Goal: Information Seeking & Learning: Learn about a topic

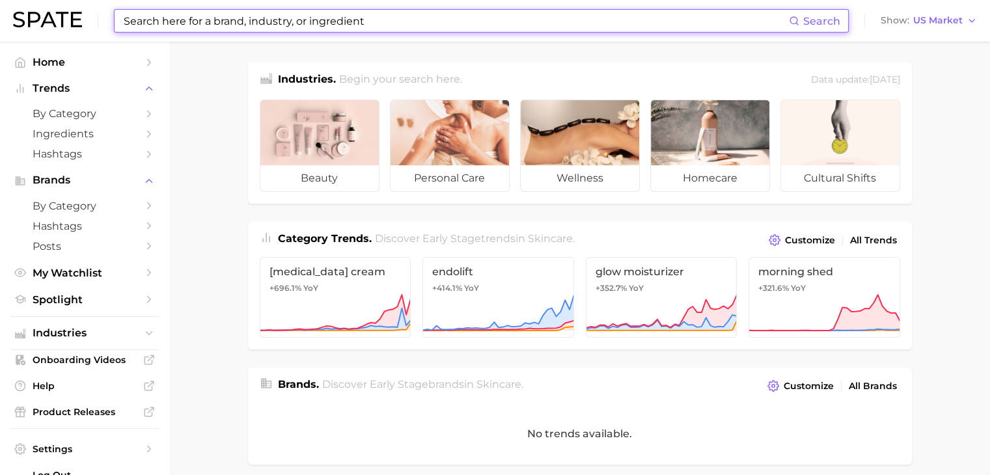
click at [380, 19] on input at bounding box center [455, 21] width 667 height 22
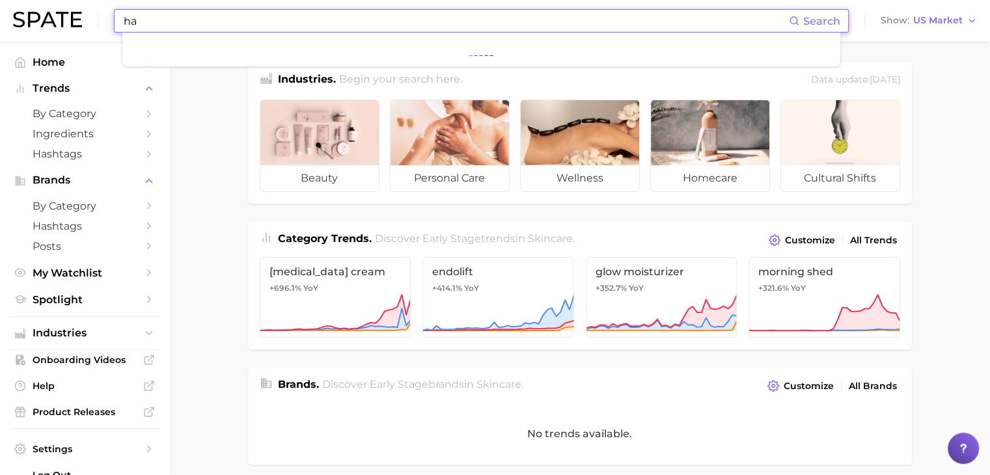
type input "h"
type input "g"
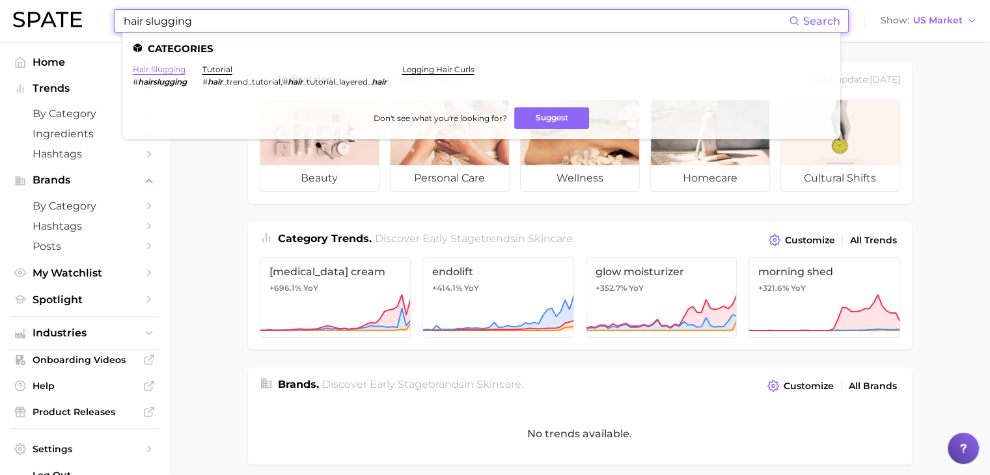
type input "hair slugging"
click at [160, 70] on link "hair slugging" at bounding box center [159, 69] width 53 height 10
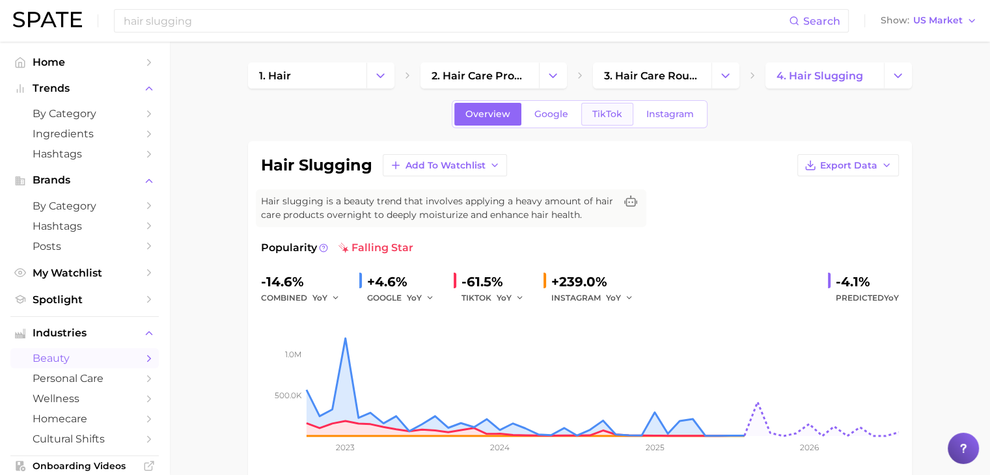
click at [623, 120] on link "TikTok" at bounding box center [607, 114] width 52 height 23
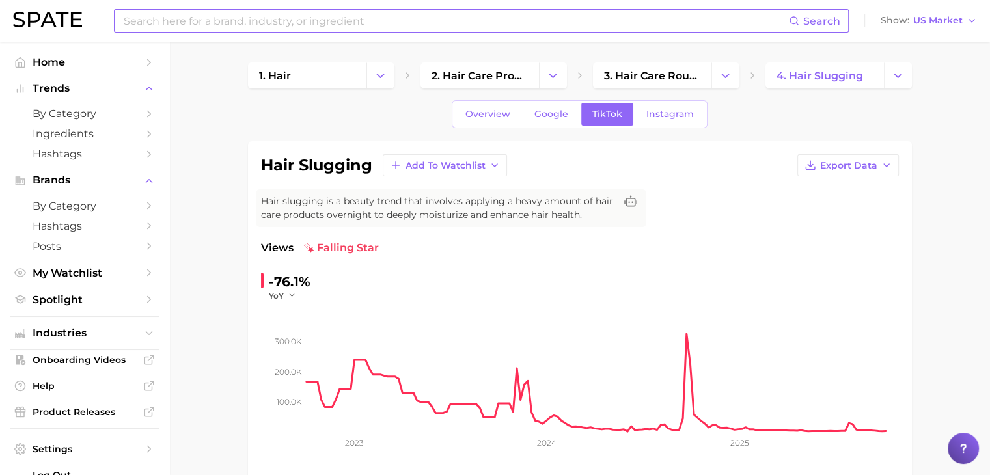
click at [232, 10] on input at bounding box center [455, 21] width 667 height 22
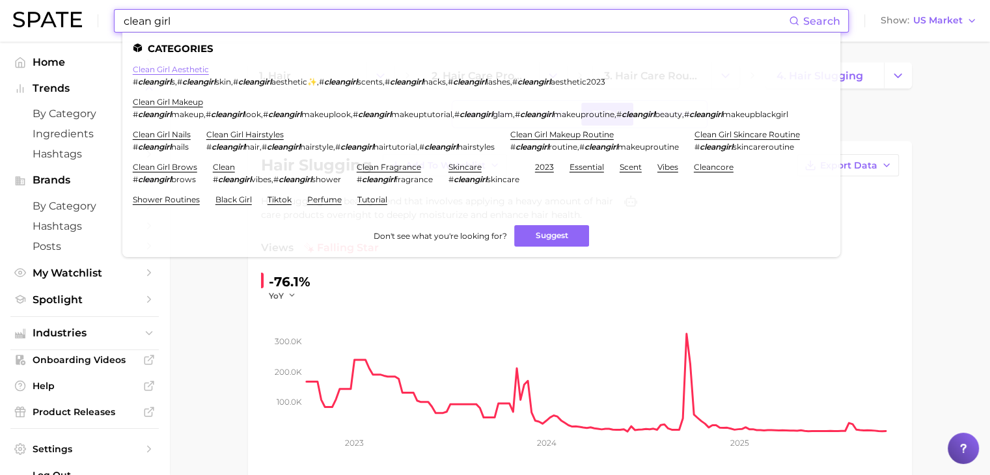
type input "clean girl"
click at [193, 66] on link "clean girl aesthetic" at bounding box center [171, 69] width 76 height 10
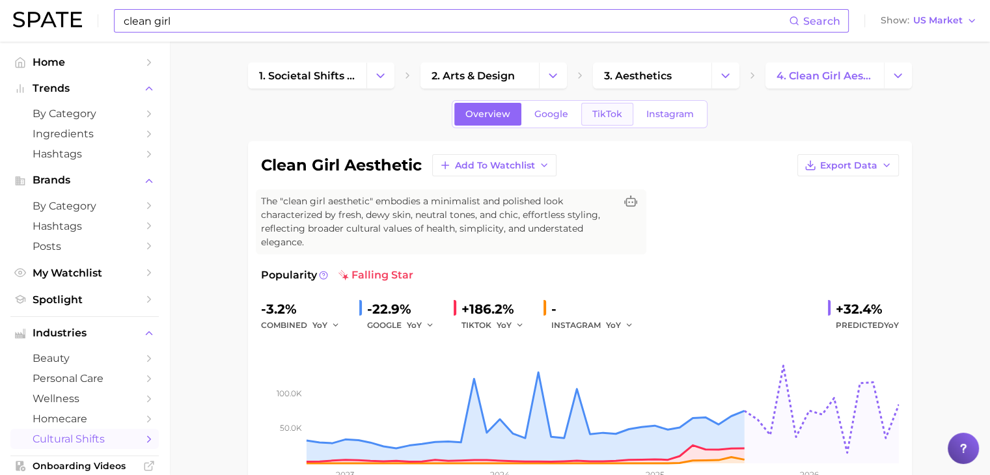
click at [584, 123] on link "TikTok" at bounding box center [607, 114] width 52 height 23
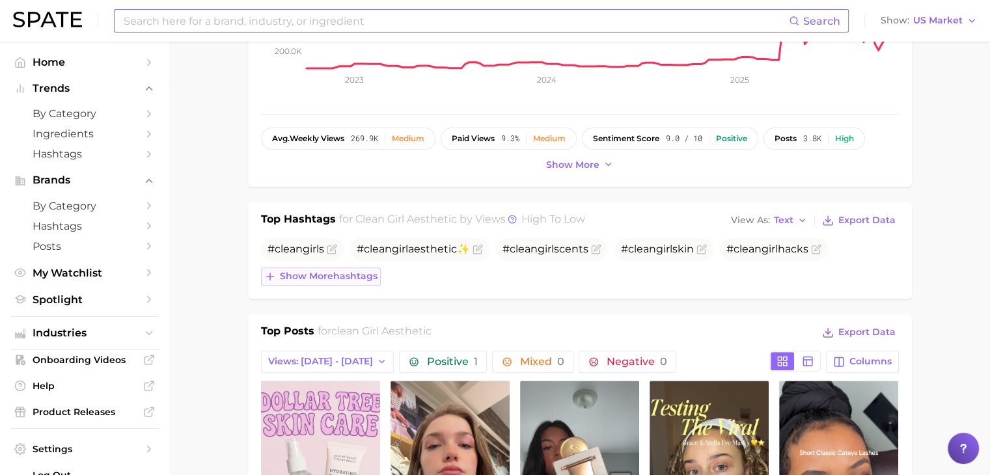
click at [345, 271] on span "Show more hashtags" at bounding box center [329, 276] width 98 height 11
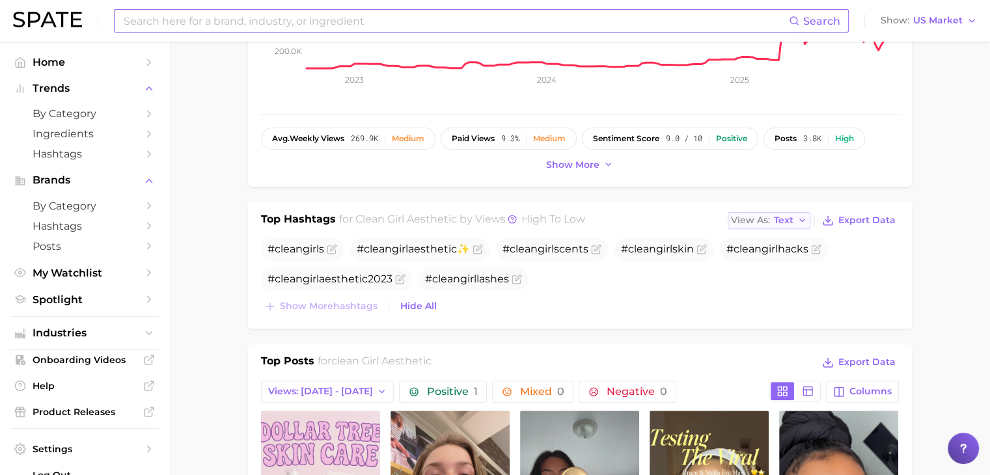
click at [792, 222] on span "Text" at bounding box center [784, 220] width 20 height 7
click at [786, 262] on button "Table" at bounding box center [799, 265] width 143 height 23
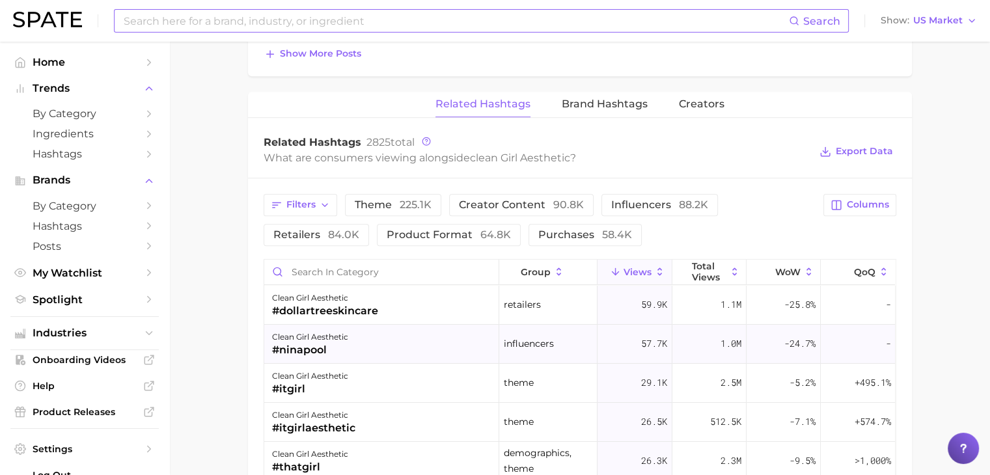
scroll to position [1042, 0]
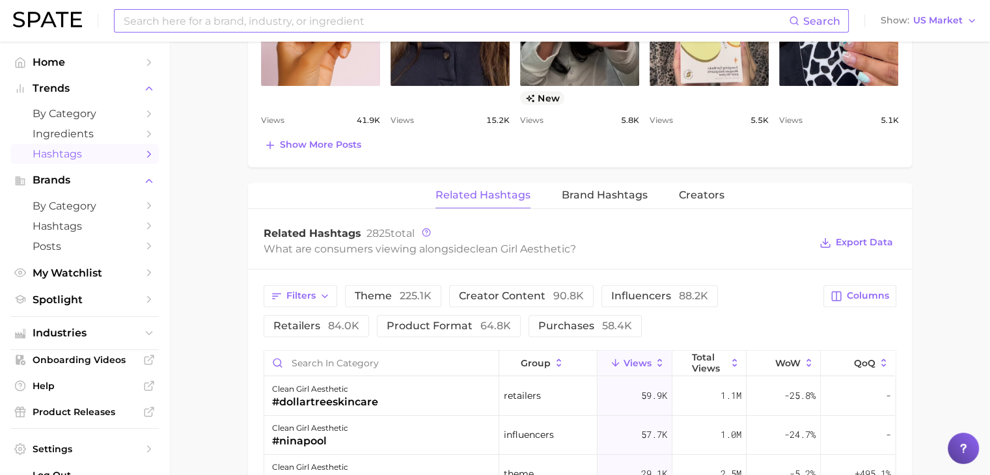
click at [76, 152] on span "Hashtags" at bounding box center [85, 154] width 104 height 12
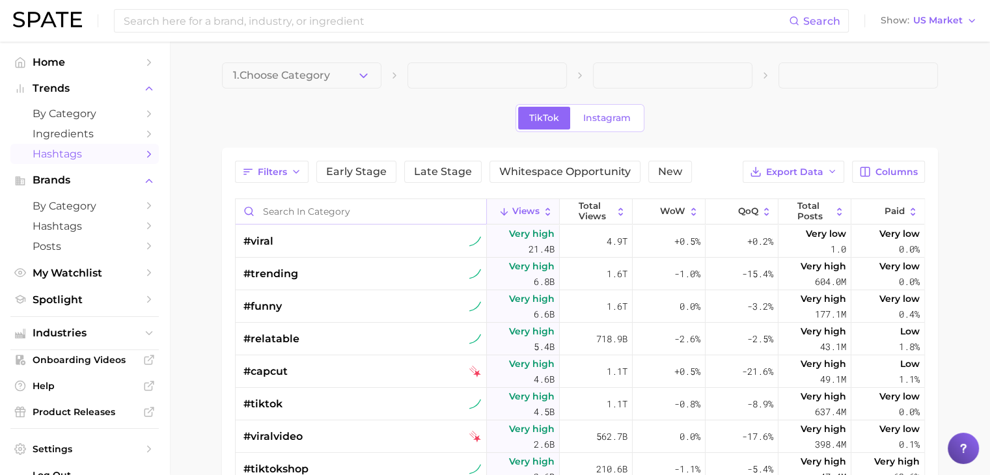
click at [327, 212] on input "Search in category" at bounding box center [361, 211] width 251 height 25
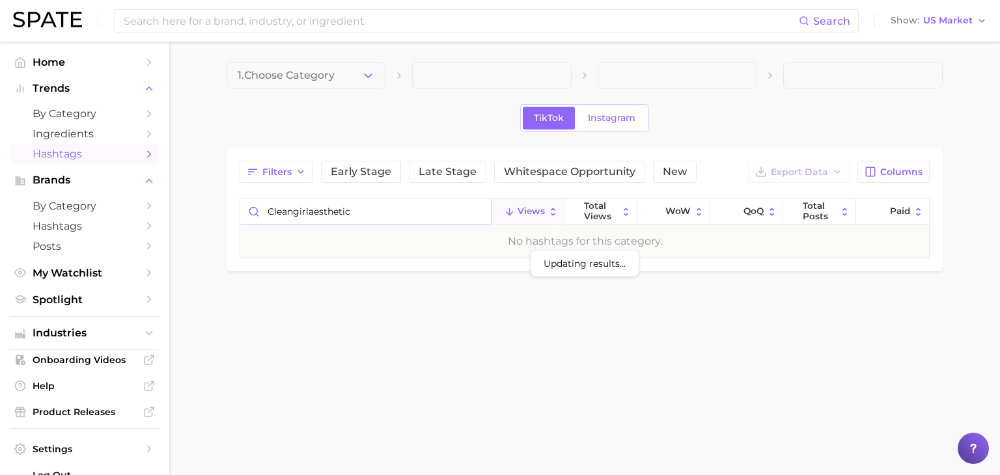
type input "cleangirlaesthetic"
